Goal: Task Accomplishment & Management: Use online tool/utility

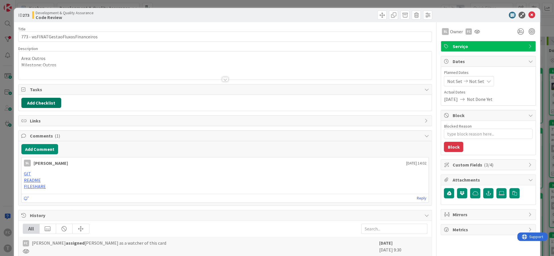
click at [50, 102] on button "Add Checklist" at bounding box center [41, 103] width 40 height 10
click at [46, 156] on link "Load template" at bounding box center [38, 154] width 29 height 6
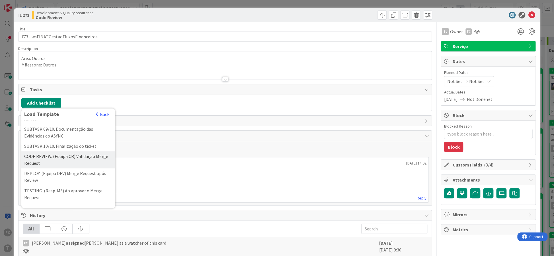
scroll to position [188, 0]
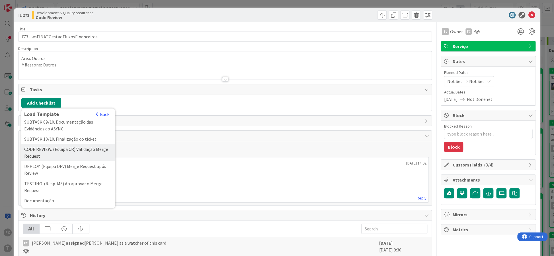
click at [87, 153] on div "CODE REVIEW. (Equipa CR) Validação Merge Request" at bounding box center [68, 152] width 94 height 17
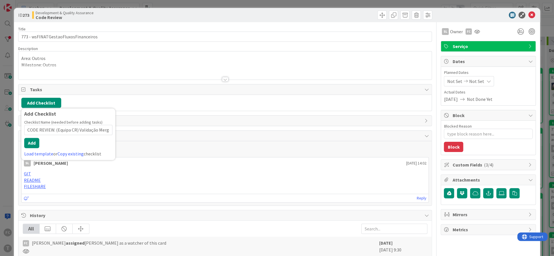
scroll to position [0, 16]
click at [37, 143] on button "Add" at bounding box center [31, 143] width 15 height 10
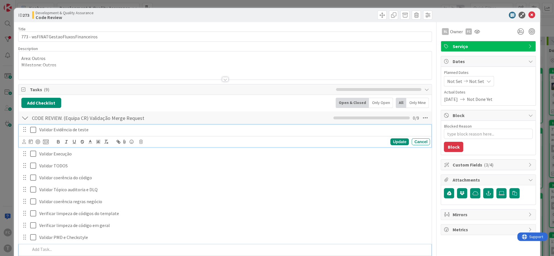
click at [34, 129] on icon at bounding box center [34, 130] width 9 height 7
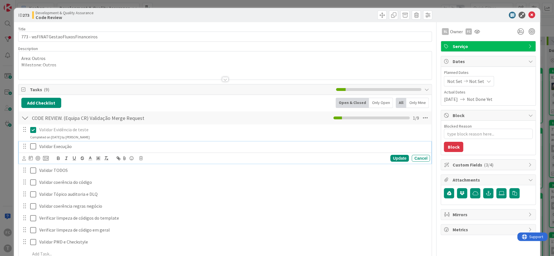
click at [34, 146] on icon at bounding box center [34, 146] width 9 height 7
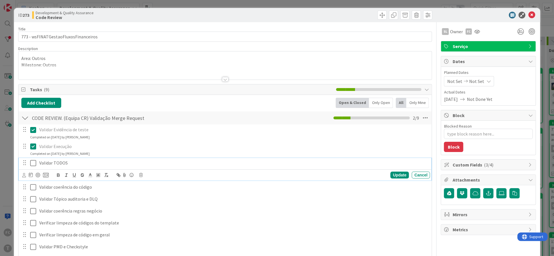
click at [33, 164] on icon at bounding box center [34, 163] width 9 height 7
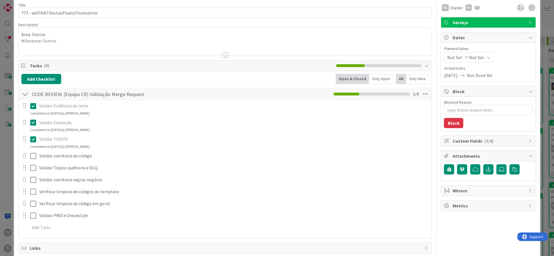
scroll to position [35, 0]
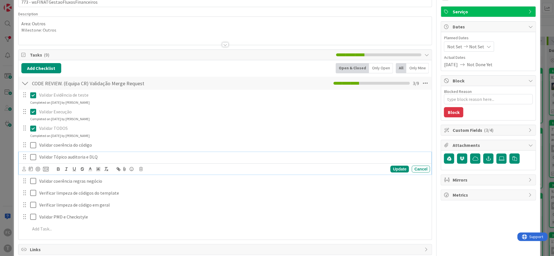
click at [36, 157] on icon at bounding box center [34, 157] width 9 height 7
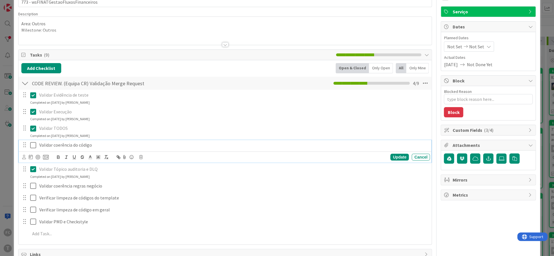
click at [34, 146] on icon at bounding box center [34, 145] width 9 height 7
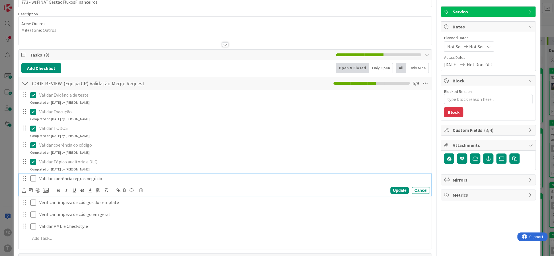
click at [36, 181] on icon at bounding box center [34, 178] width 9 height 7
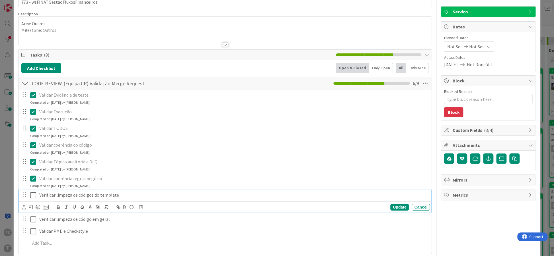
click at [32, 196] on icon at bounding box center [34, 195] width 9 height 7
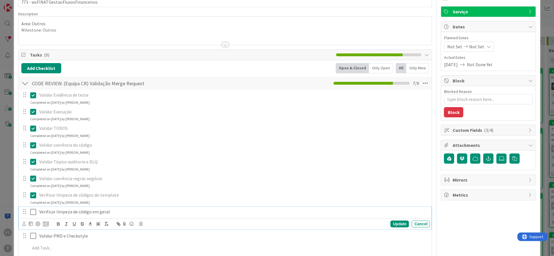
click at [33, 213] on icon at bounding box center [34, 212] width 9 height 7
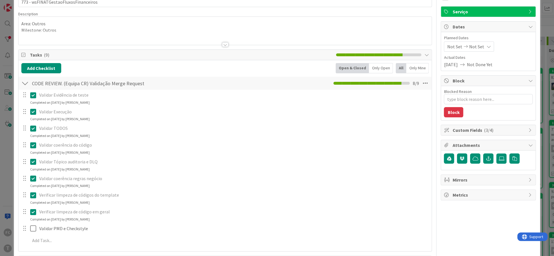
type textarea "x"
click at [61, 227] on p "Validar PMD e Checkstyle" at bounding box center [233, 229] width 388 height 7
drag, startPoint x: 53, startPoint y: 229, endPoint x: 94, endPoint y: 228, distance: 40.4
click at [94, 228] on p "Validar PMD e Checkstyle" at bounding box center [233, 229] width 388 height 7
click at [116, 213] on p "Verificar limpeza de código em geral" at bounding box center [233, 212] width 388 height 7
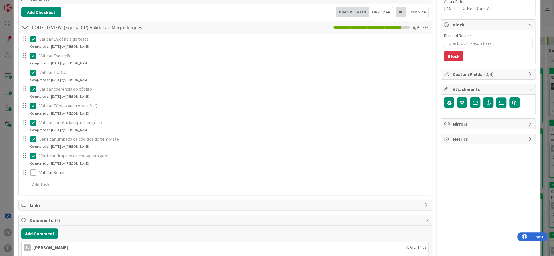
scroll to position [69, 0]
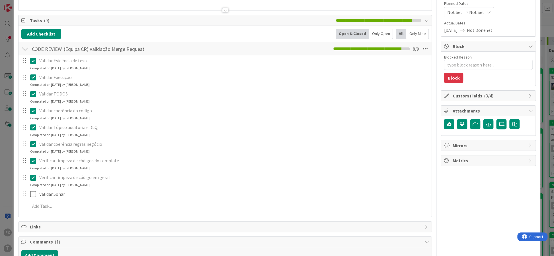
type textarea "x"
